Goal: Task Accomplishment & Management: Complete application form

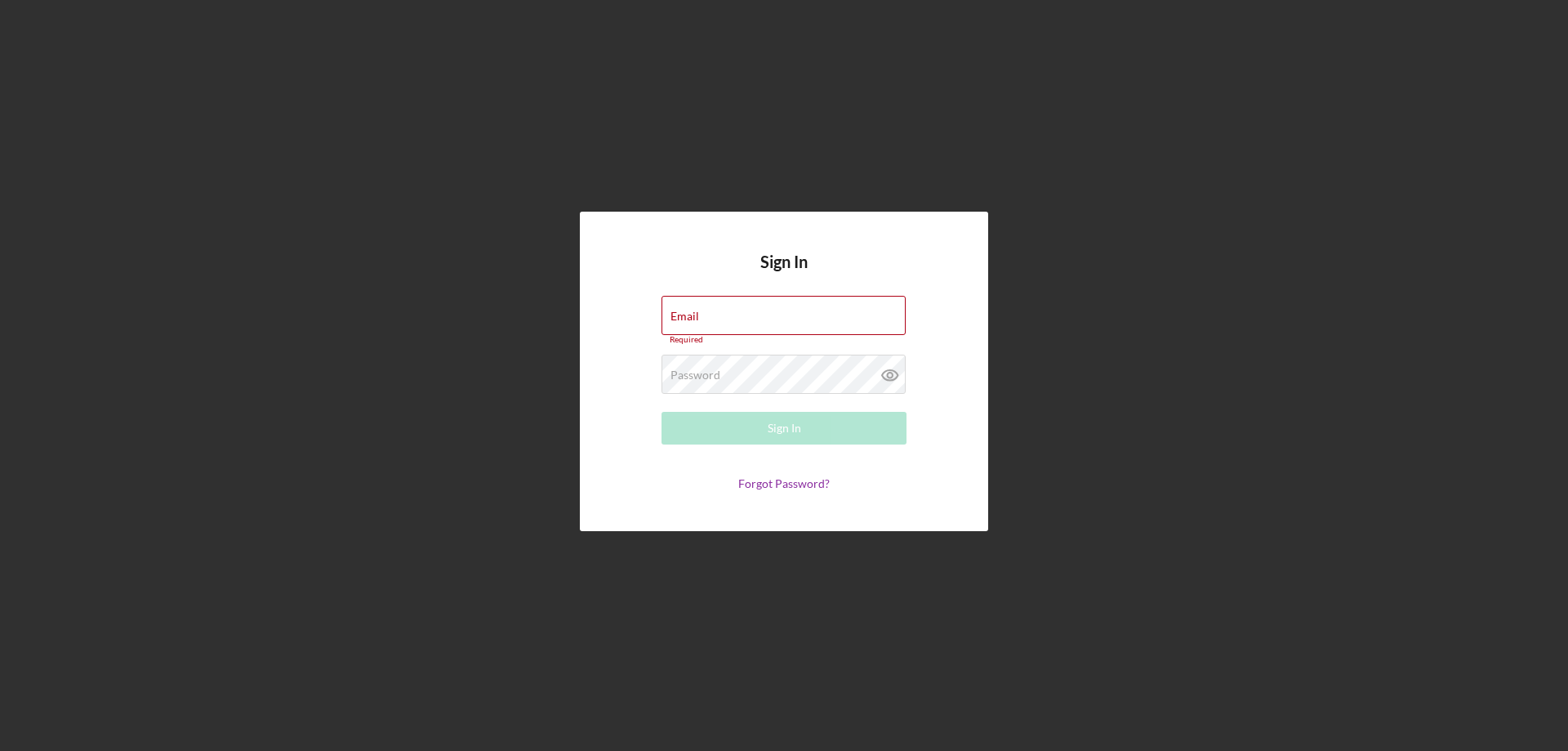
drag, startPoint x: 740, startPoint y: 316, endPoint x: 1091, endPoint y: 356, distance: 353.3
click at [699, 316] on label "Email" at bounding box center [685, 316] width 29 height 13
click at [740, 316] on input "Email" at bounding box center [784, 315] width 244 height 40
paste input "[EMAIL_ADDRESS][DOMAIN_NAME]"
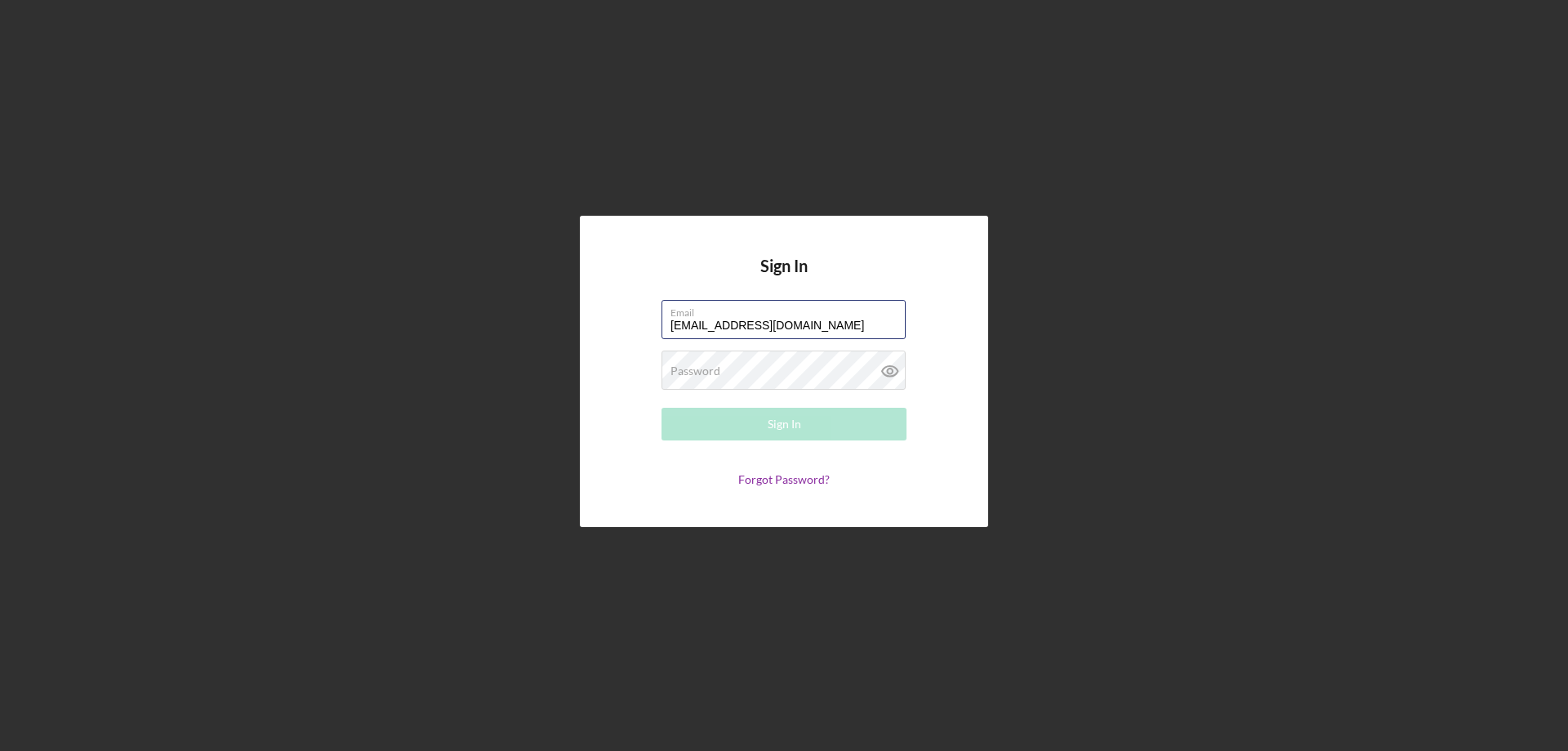
type input "[EMAIL_ADDRESS][DOMAIN_NAME]"
click at [710, 426] on button "Sign In" at bounding box center [784, 424] width 245 height 32
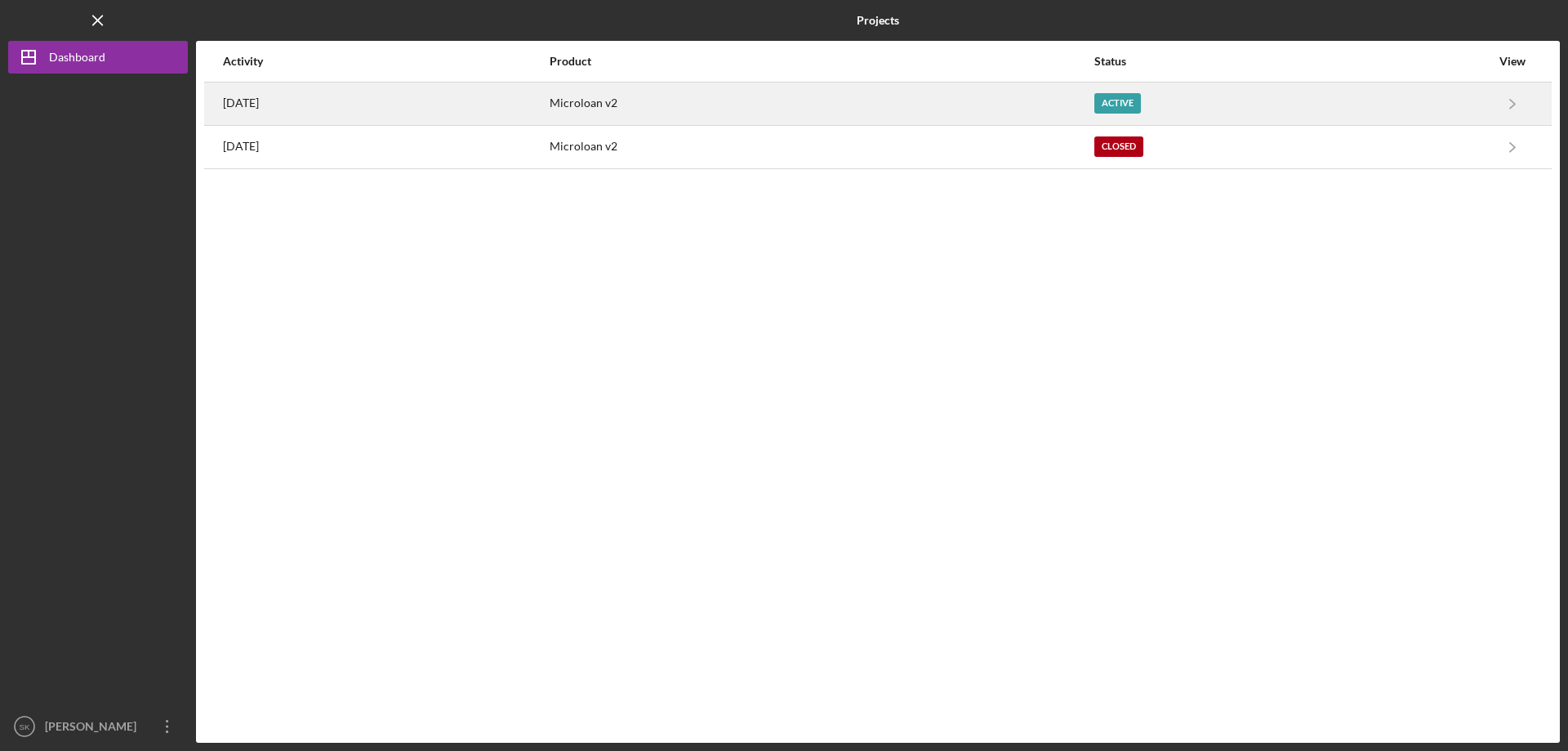
click at [407, 101] on div "[DATE]" at bounding box center [385, 103] width 325 height 40
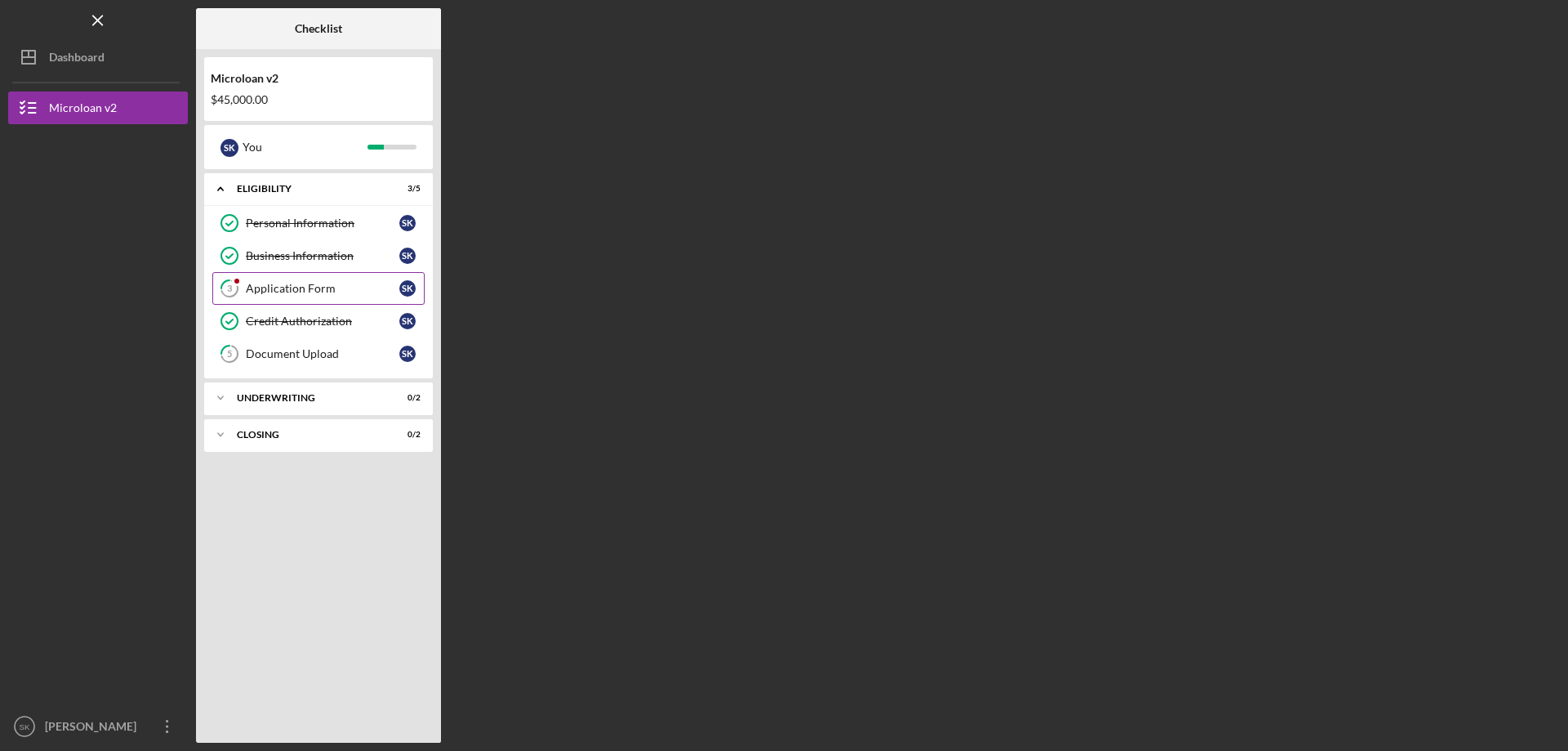
click at [335, 287] on div "Application Form" at bounding box center [322, 288] width 154 height 13
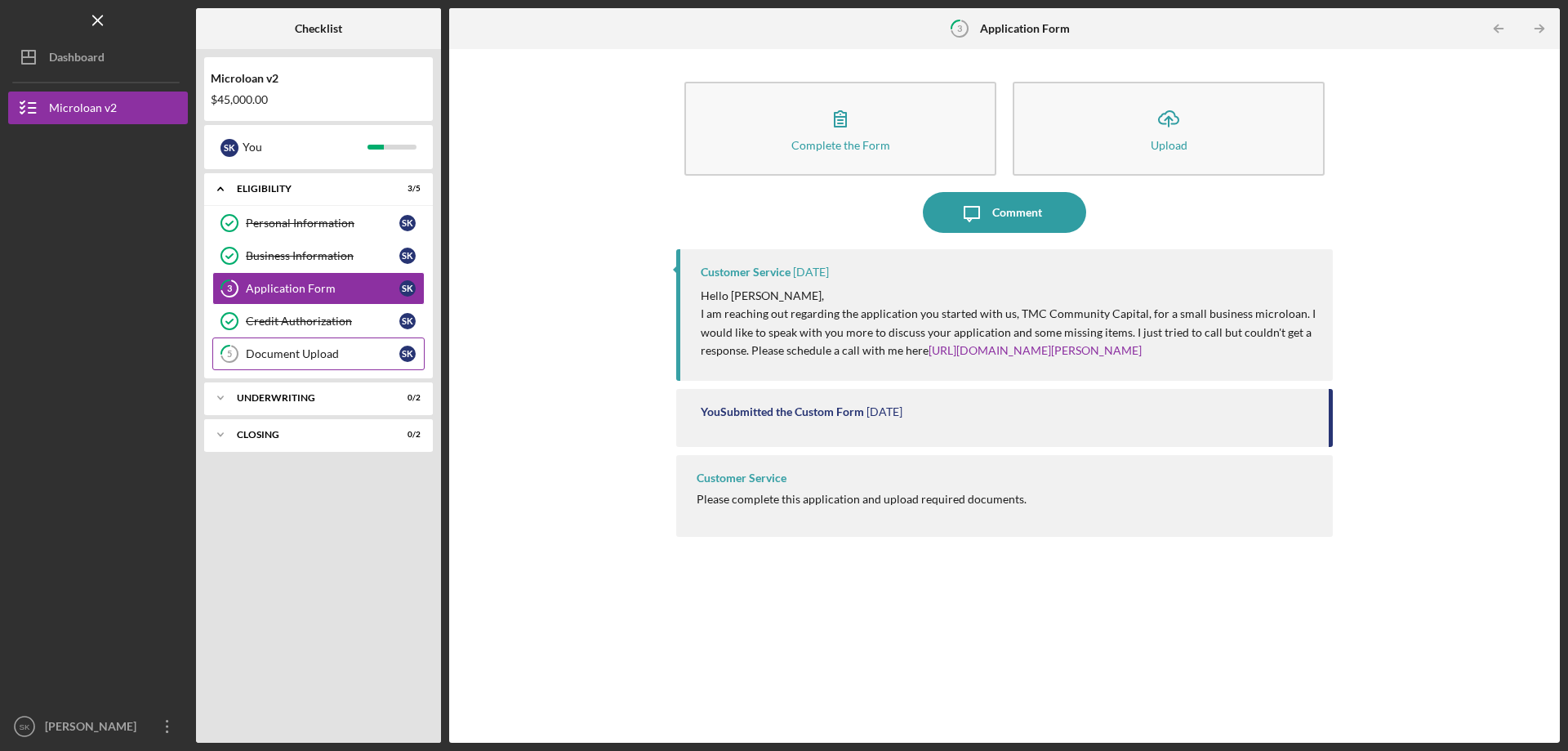
click at [322, 356] on div "Document Upload" at bounding box center [322, 353] width 154 height 13
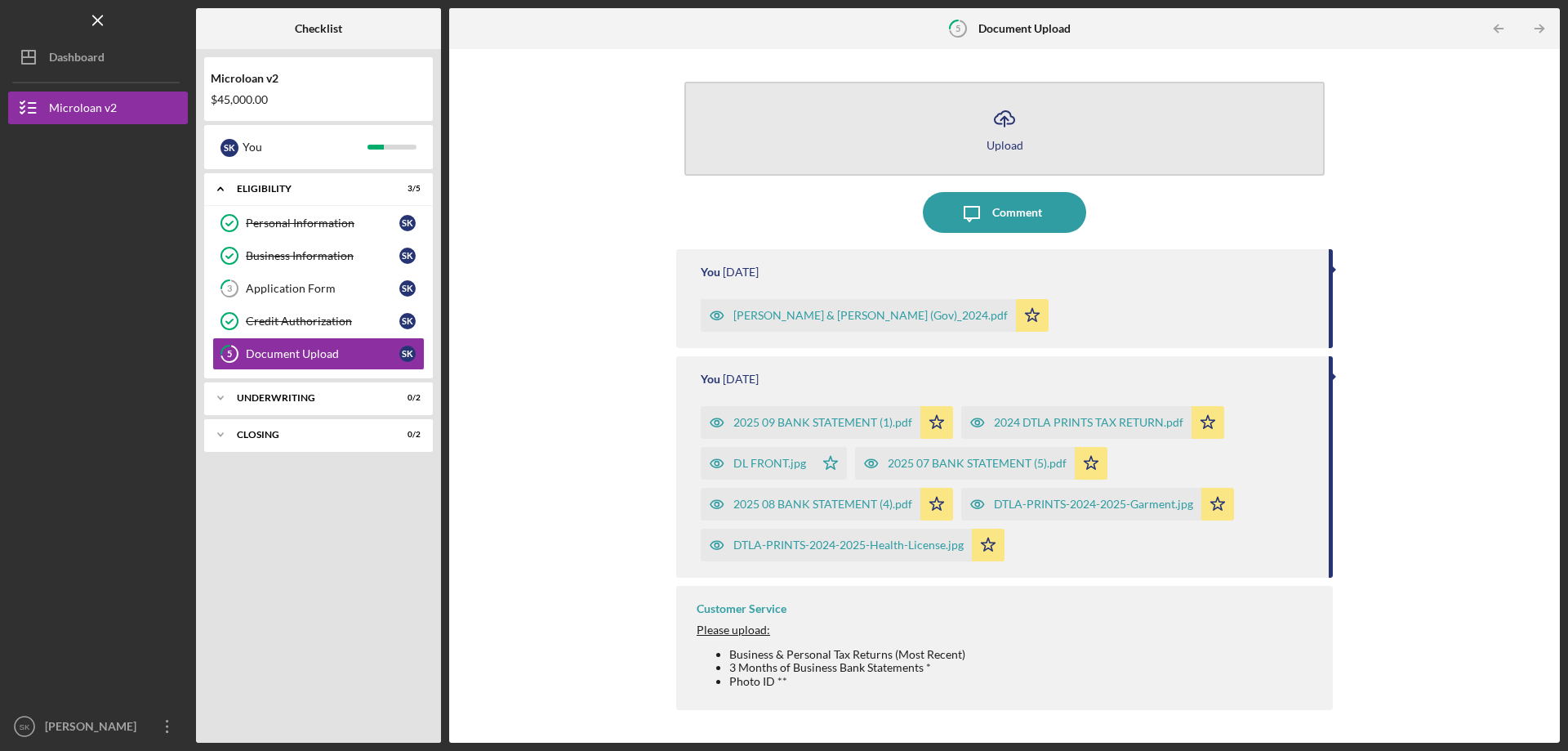
click at [892, 149] on button "Icon/Upload Upload" at bounding box center [1004, 128] width 640 height 94
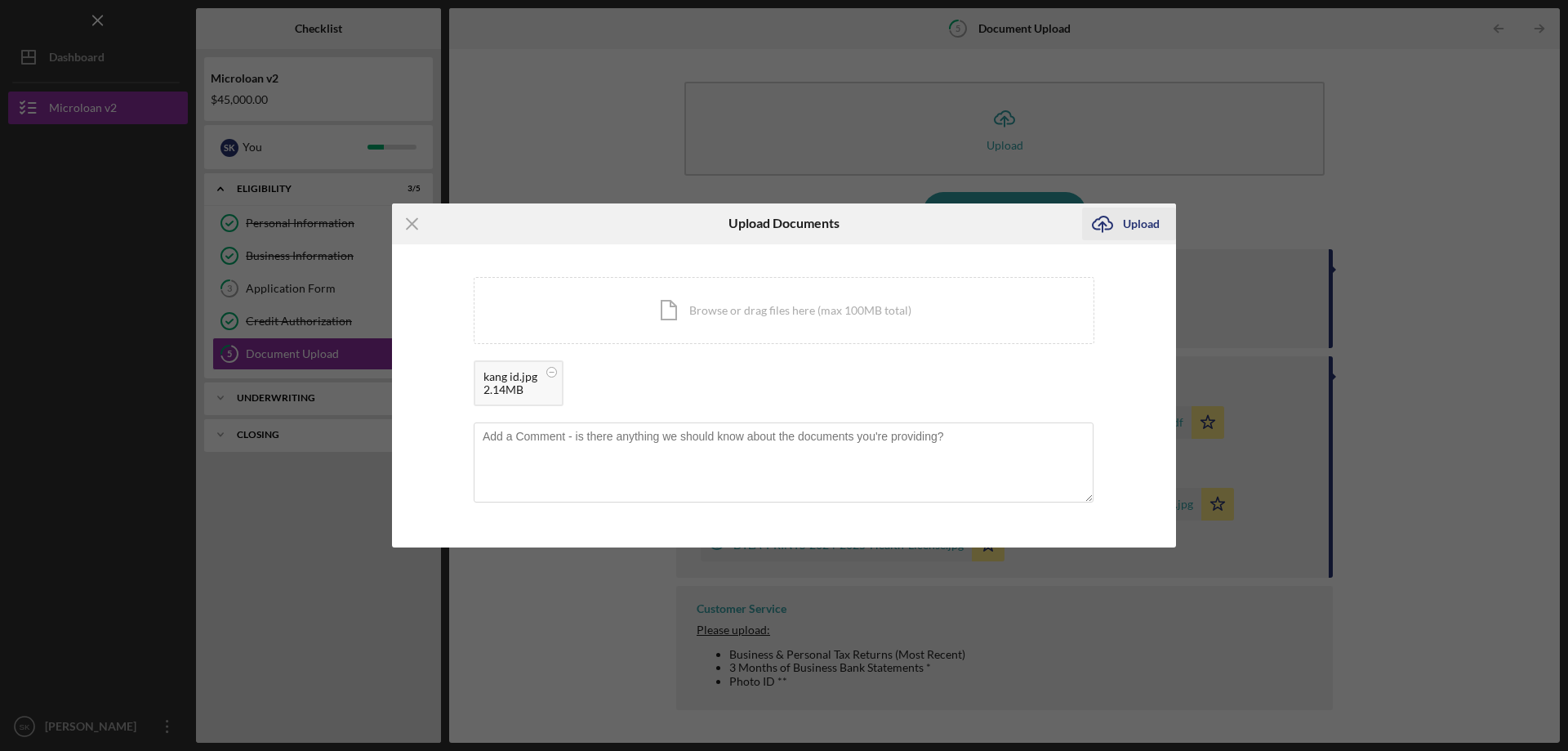
click at [1157, 212] on div "Upload" at bounding box center [1141, 224] width 37 height 32
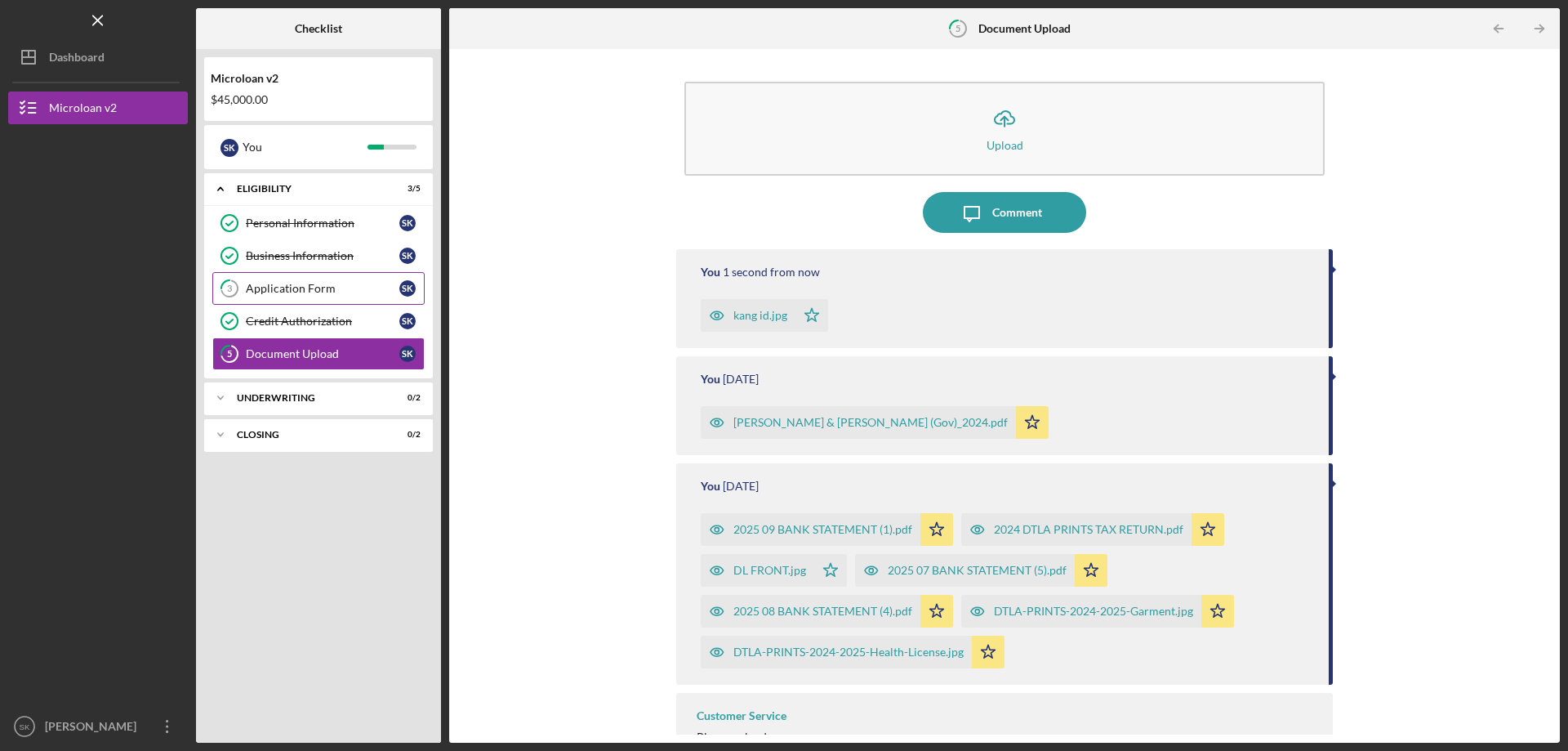
click at [311, 285] on div "Application Form" at bounding box center [322, 288] width 154 height 13
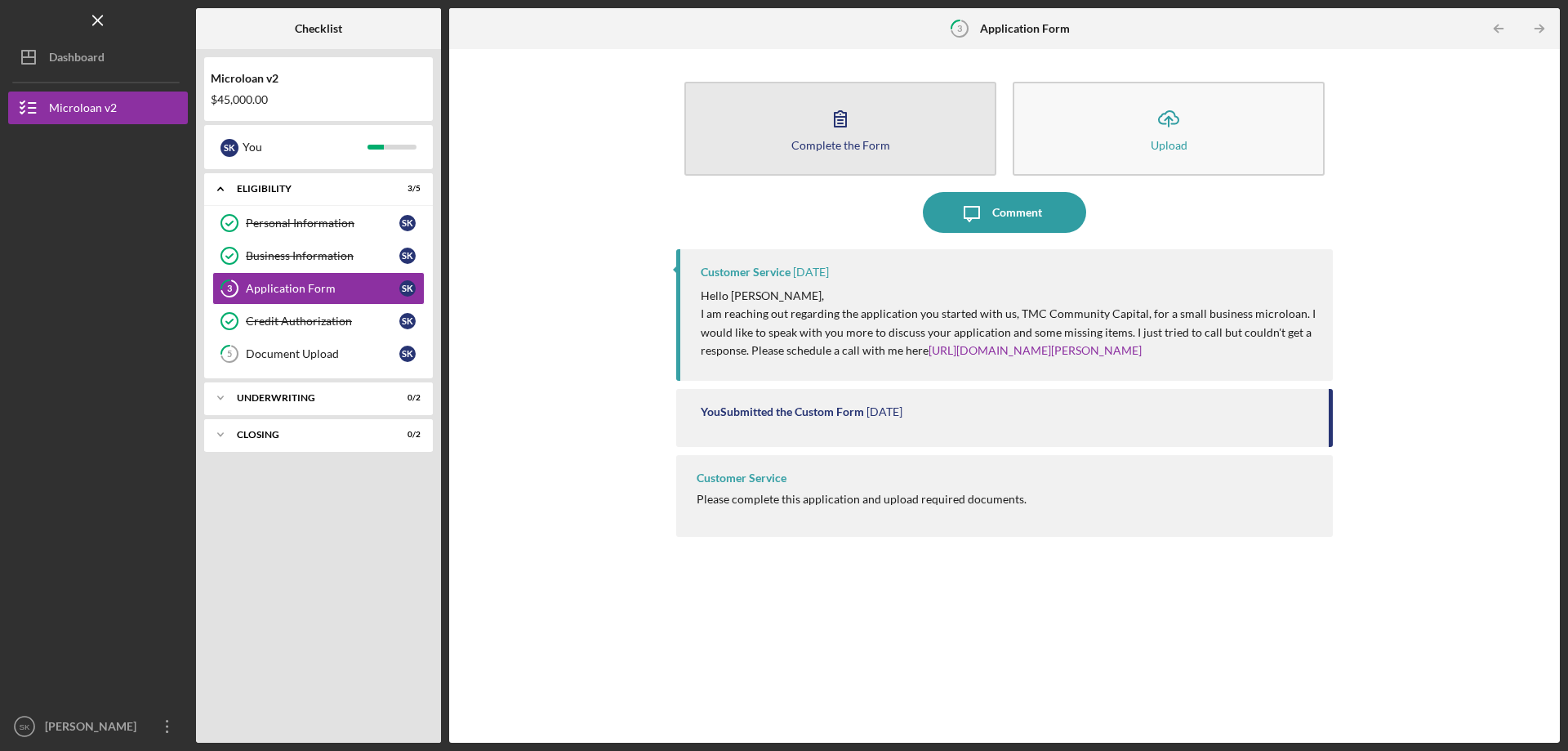
click at [897, 156] on button "Complete the Form Form" at bounding box center [840, 128] width 312 height 94
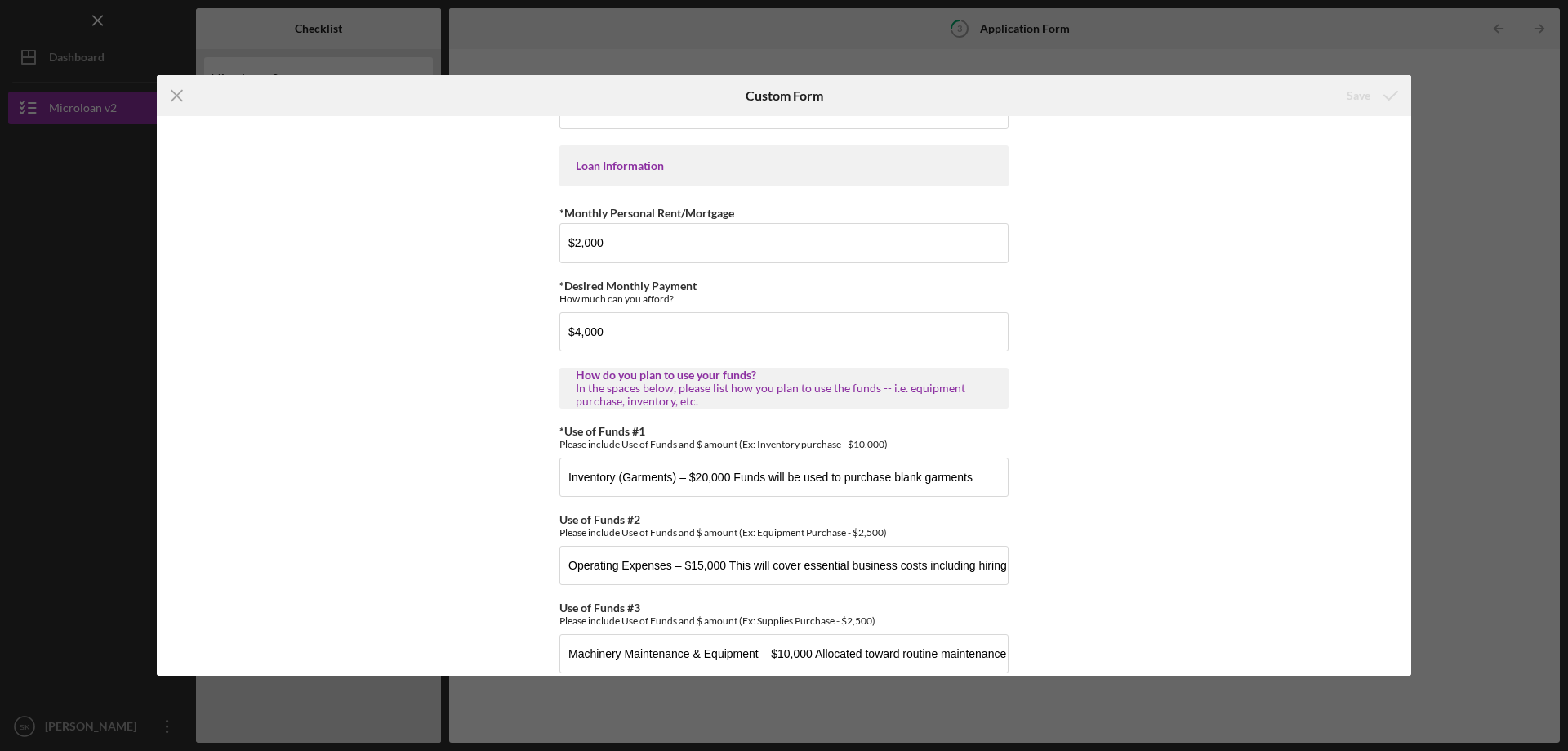
scroll to position [812, 0]
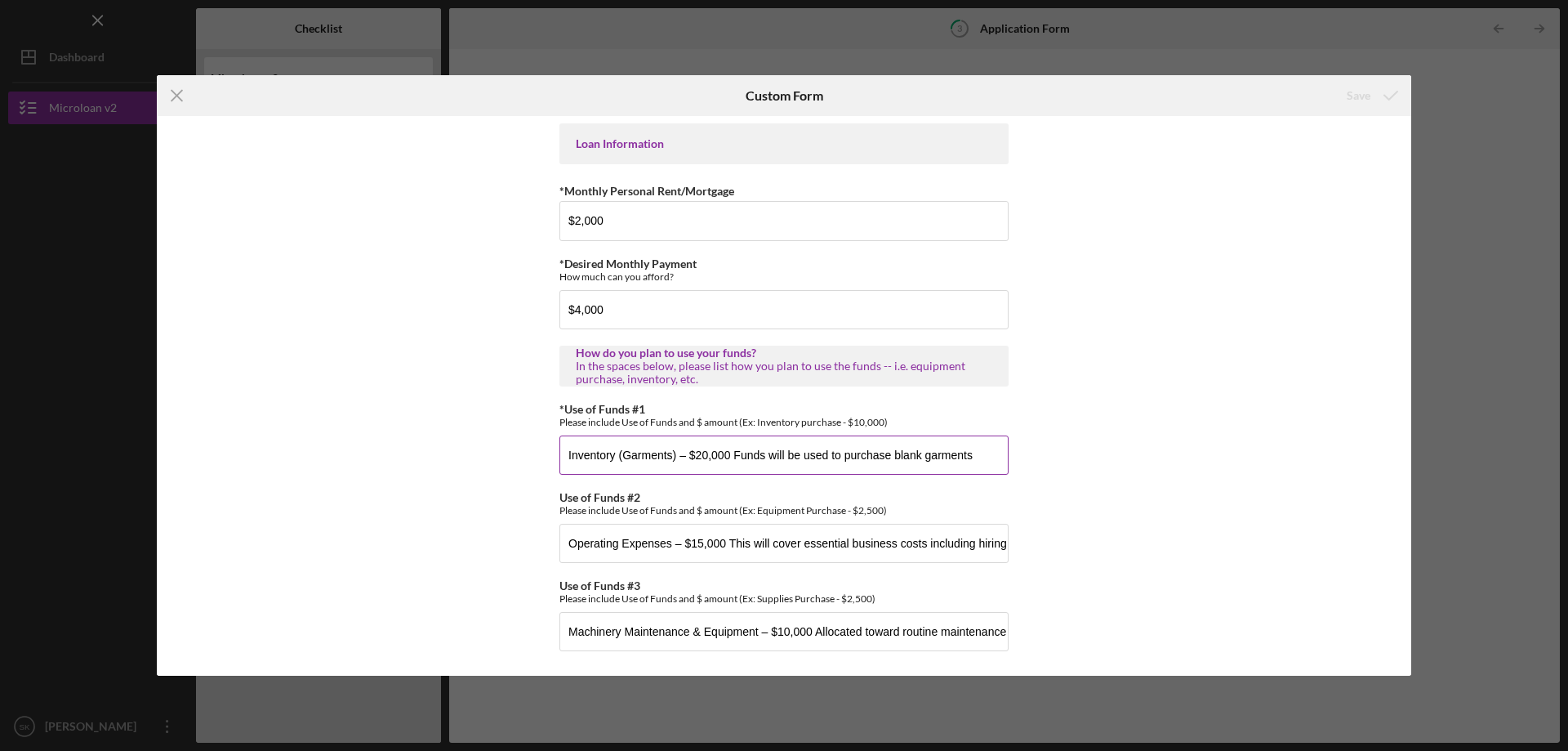
click at [866, 472] on input "Inventory (Garments) – $20,000 Funds will be used to purchase blank garments" at bounding box center [784, 455] width 449 height 40
click at [712, 542] on input "Operating Expenses – $15,000 This will cover essential business costs including…" at bounding box center [784, 543] width 449 height 40
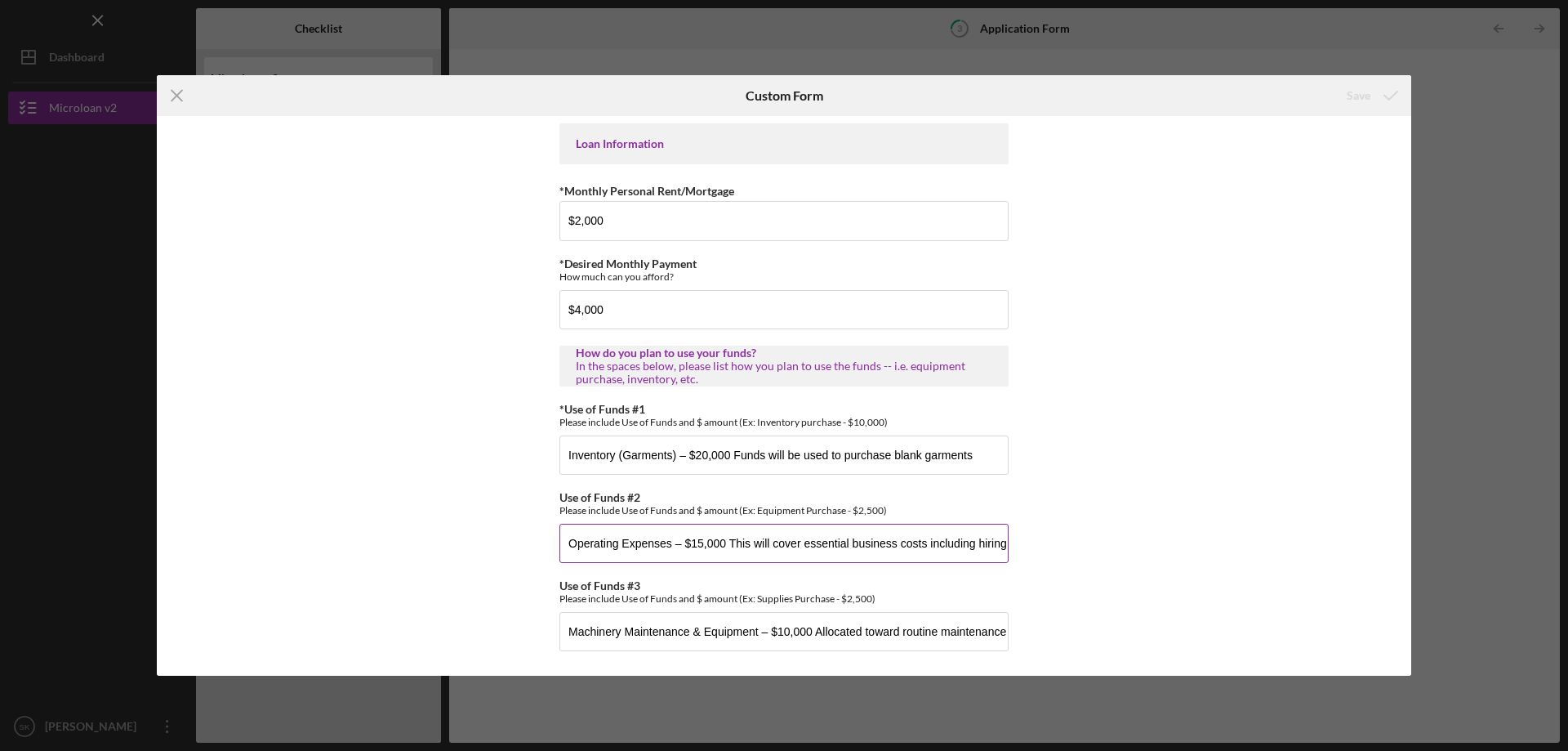
click at [712, 542] on input "Operating Expenses – $15,000 This will cover essential business costs including…" at bounding box center [784, 543] width 449 height 40
click at [766, 630] on input "Machinery Maintenance & Equipment – $10,000 Allocated toward routine maintenanc…" at bounding box center [784, 632] width 449 height 40
